Goal: Transaction & Acquisition: Obtain resource

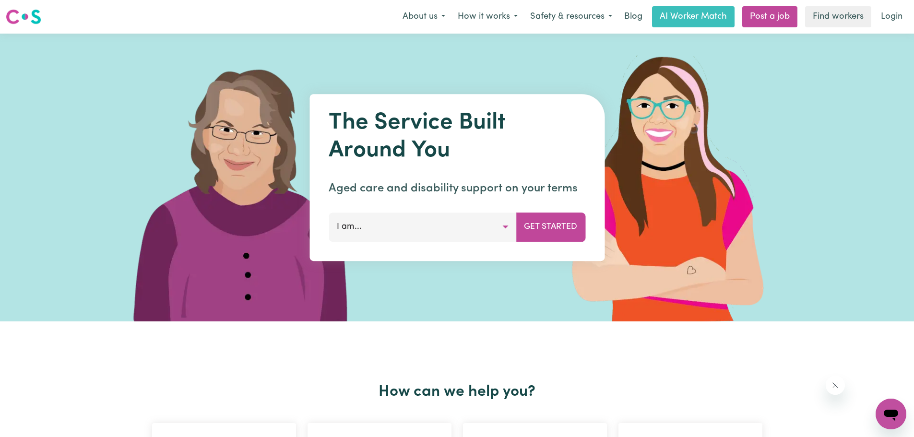
click at [446, 239] on button "I am..." at bounding box center [422, 226] width 188 height 29
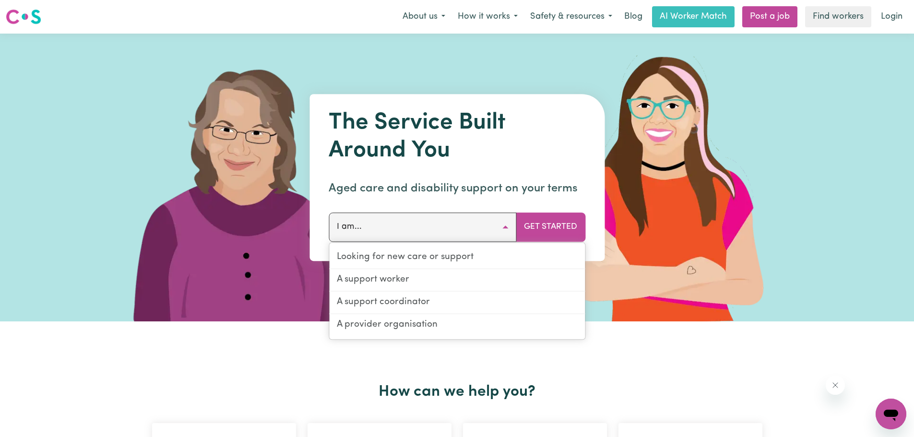
click at [446, 222] on button "I am..." at bounding box center [422, 226] width 188 height 29
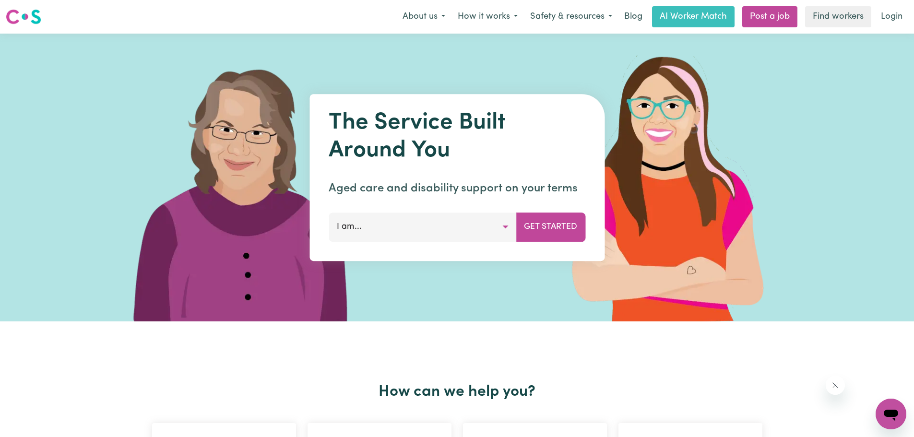
click at [446, 222] on button "I am..." at bounding box center [422, 226] width 188 height 29
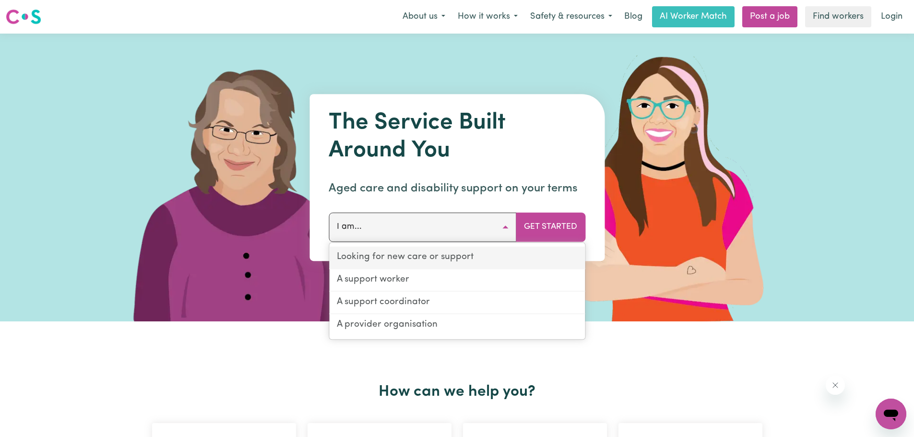
click at [449, 256] on link "Looking for new care or support" at bounding box center [457, 257] width 256 height 23
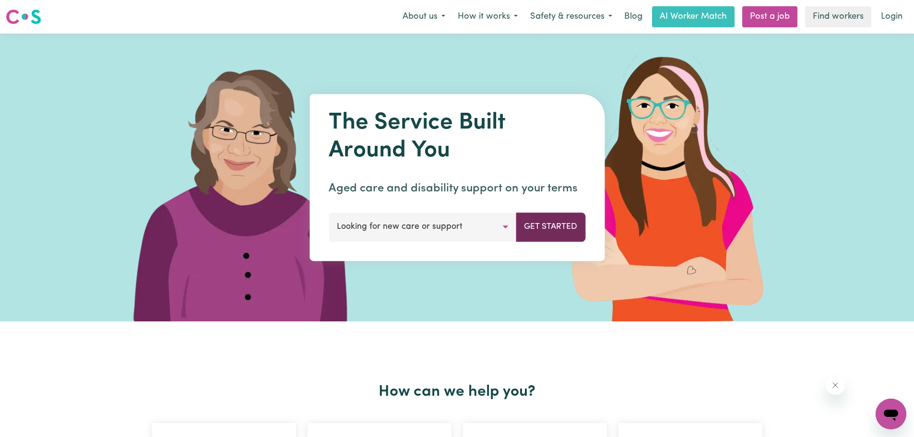
click at [530, 232] on button "Get Started" at bounding box center [551, 226] width 70 height 29
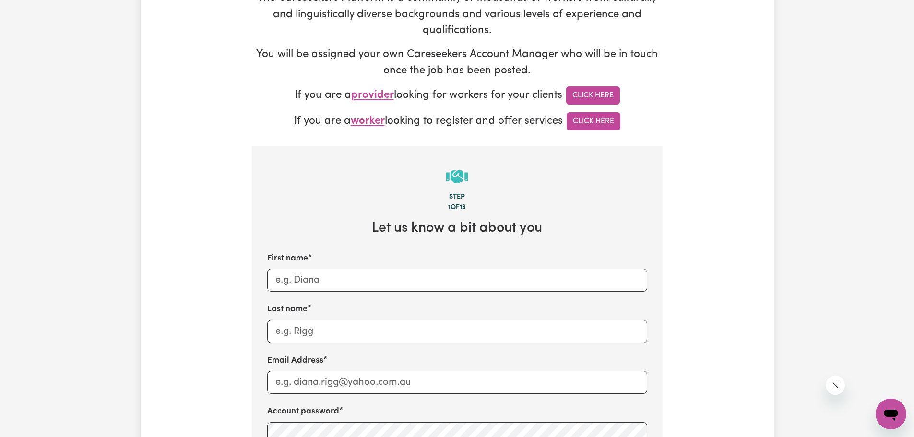
scroll to position [48, 0]
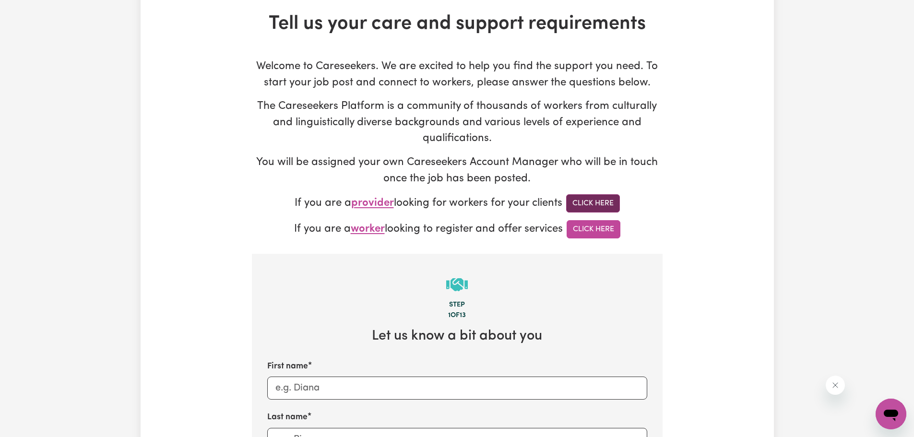
click at [591, 203] on link "Click Here" at bounding box center [593, 203] width 54 height 18
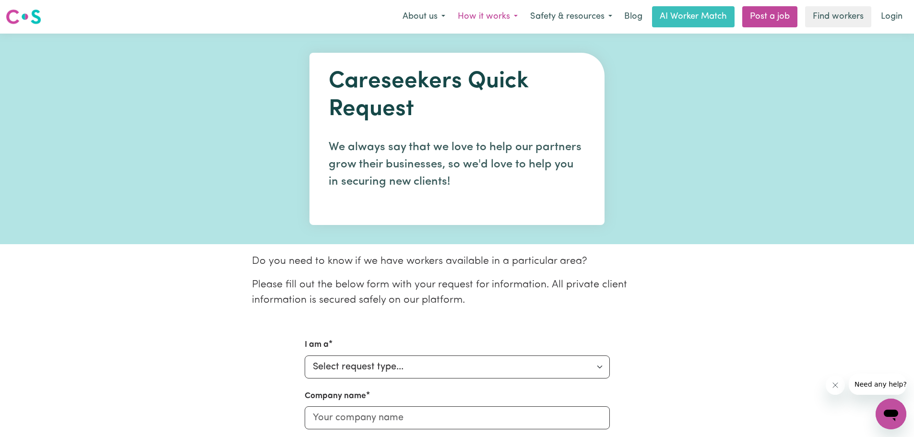
click at [500, 21] on button "How it works" at bounding box center [487, 17] width 72 height 20
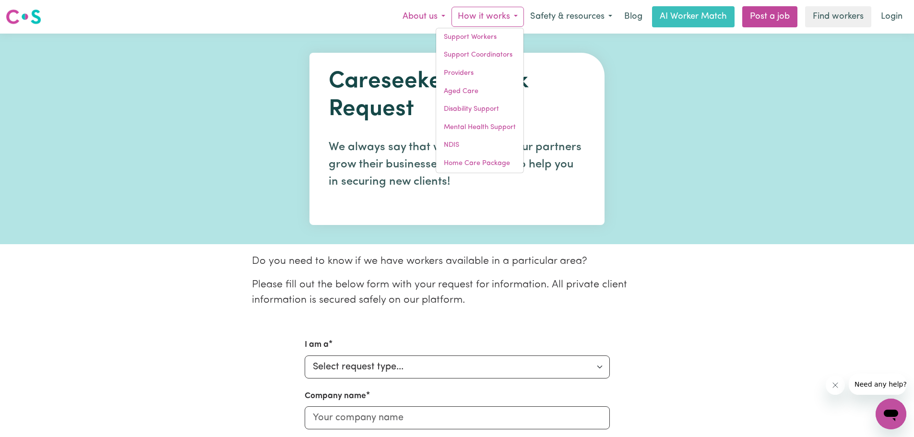
click at [440, 16] on button "About us" at bounding box center [423, 17] width 55 height 20
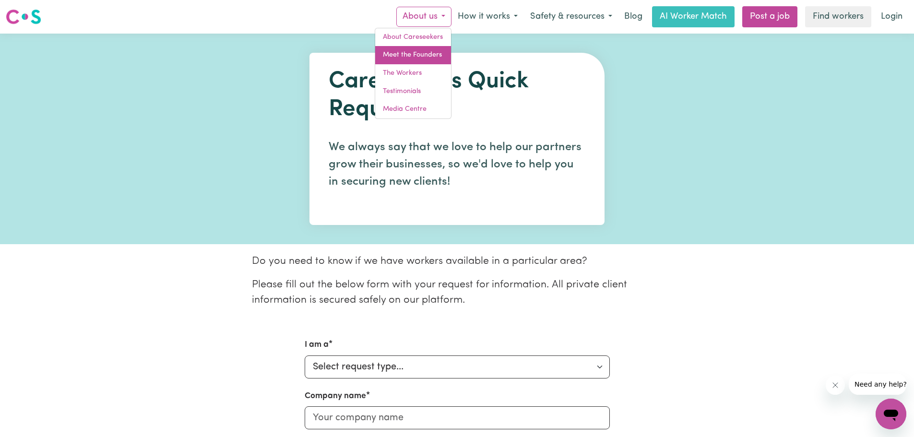
click at [441, 50] on link "Meet the Founders" at bounding box center [413, 55] width 76 height 18
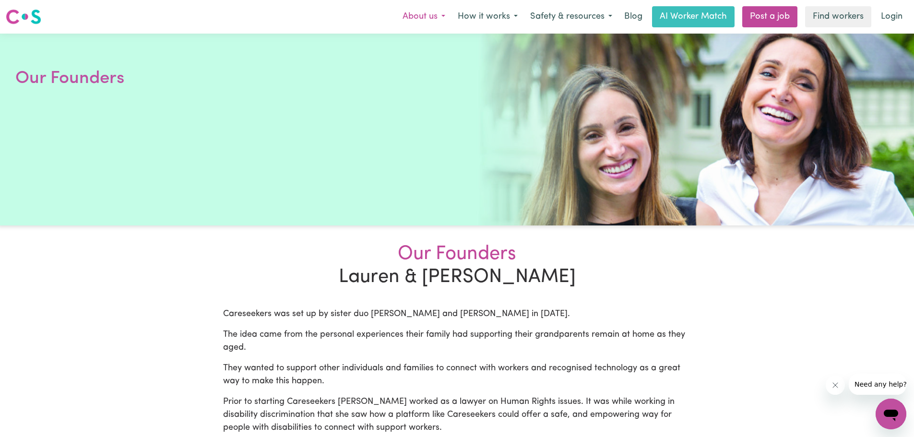
click at [431, 13] on button "About us" at bounding box center [423, 17] width 55 height 20
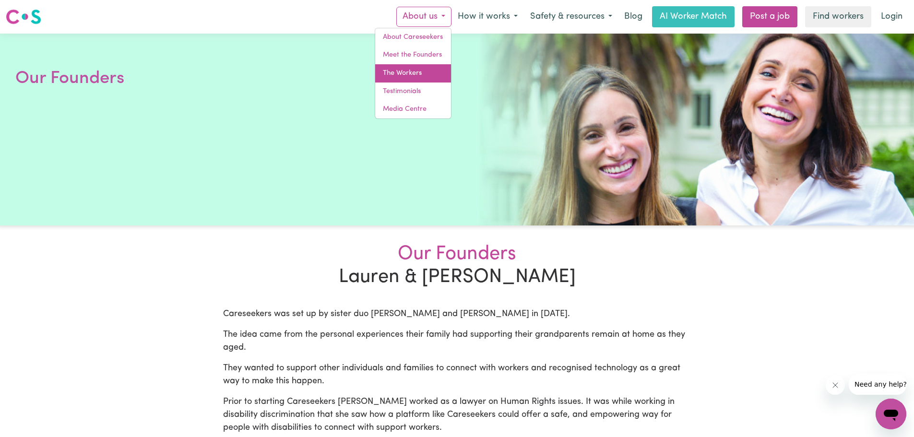
click at [419, 75] on link "The Workers" at bounding box center [413, 73] width 76 height 18
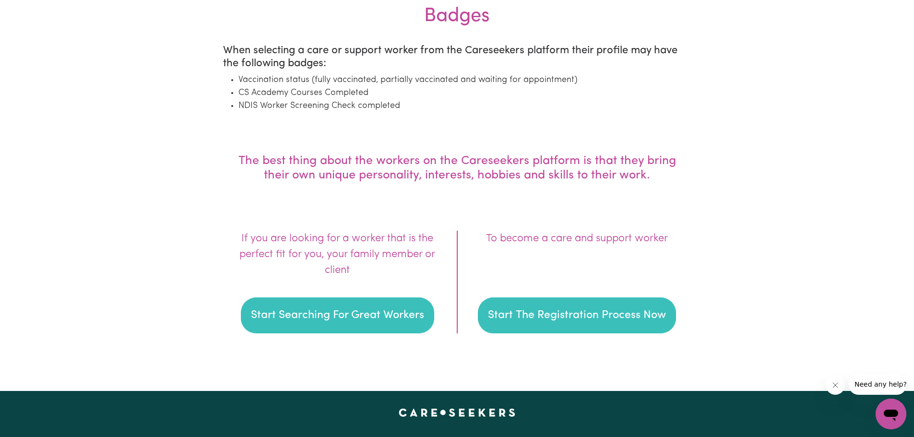
scroll to position [1391, 0]
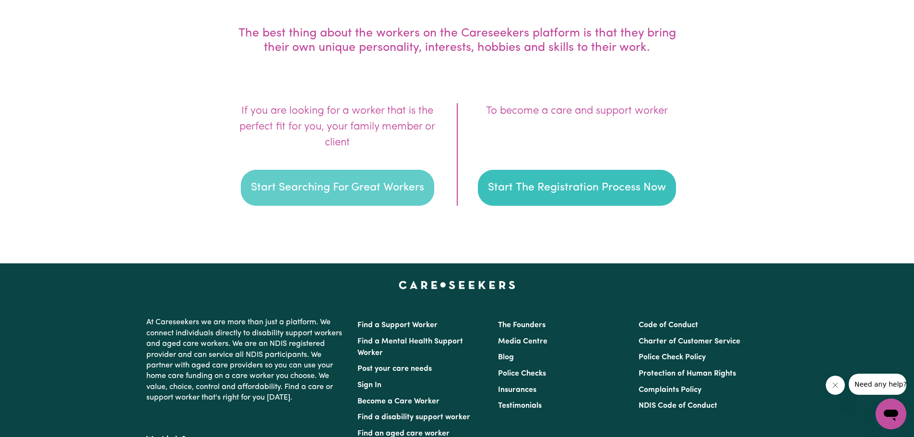
click at [309, 177] on button "Start Searching For Great Workers" at bounding box center [337, 188] width 193 height 36
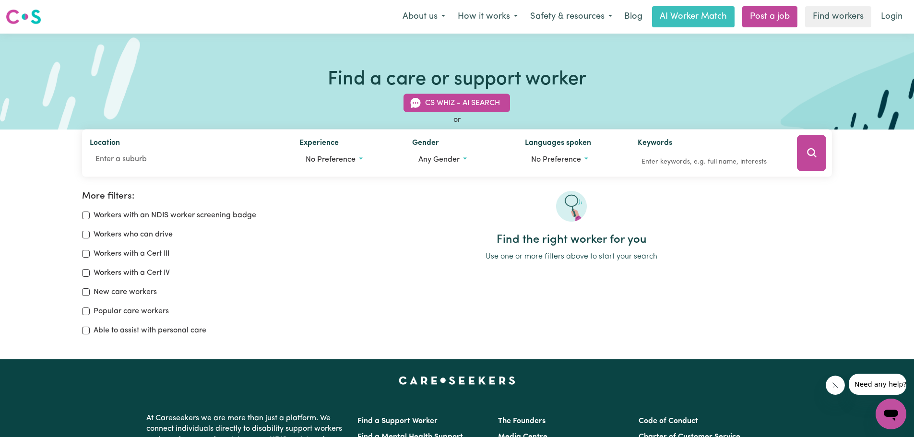
click at [161, 218] on label "Workers with an NDIS worker screening badge" at bounding box center [175, 216] width 163 height 12
click at [90, 218] on input "Workers with an NDIS worker screening badge" at bounding box center [86, 215] width 8 height 8
checkbox input "true"
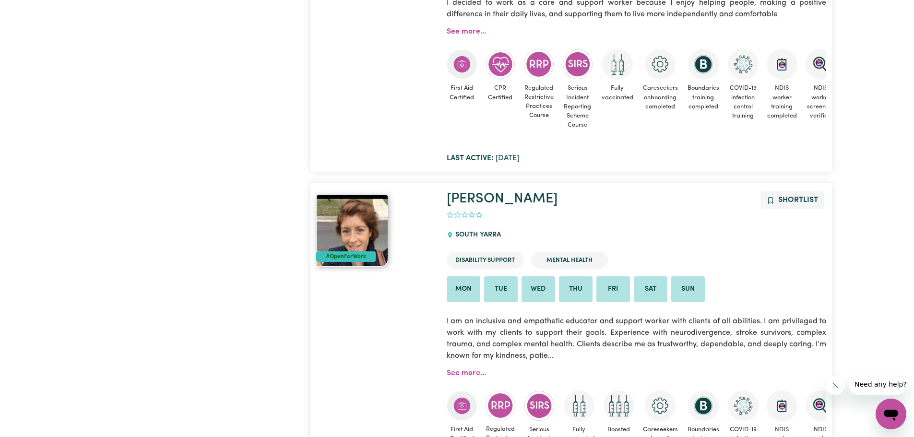
scroll to position [16, 0]
